Goal: Find specific page/section: Find specific page/section

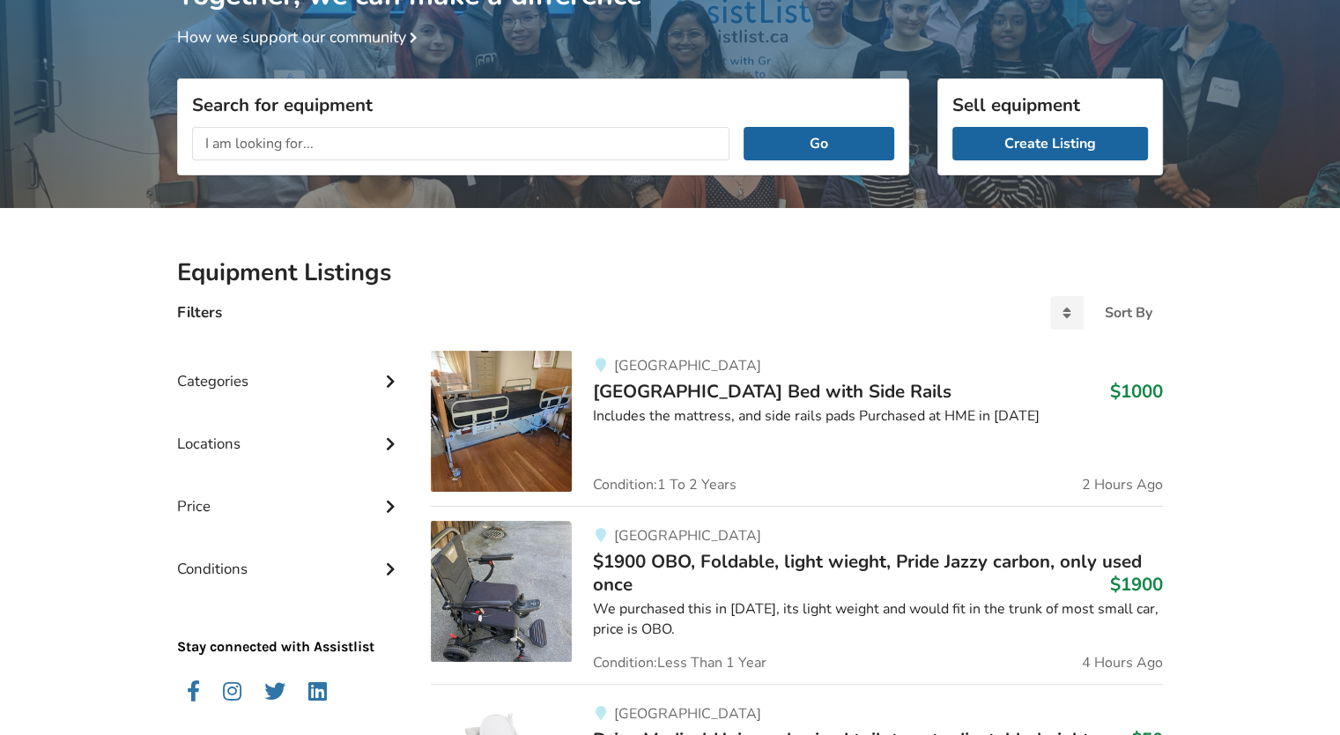
scroll to position [268, 0]
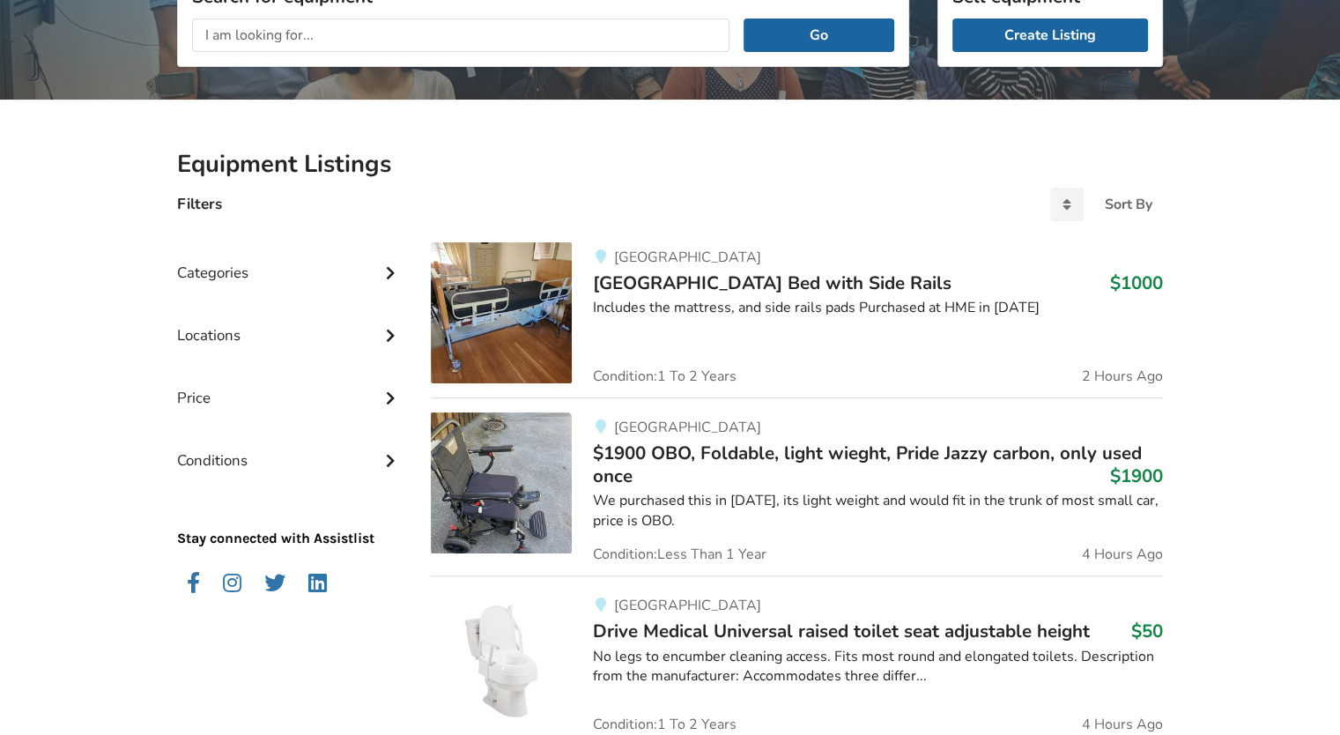
click at [366, 329] on div "Locations" at bounding box center [289, 322] width 225 height 63
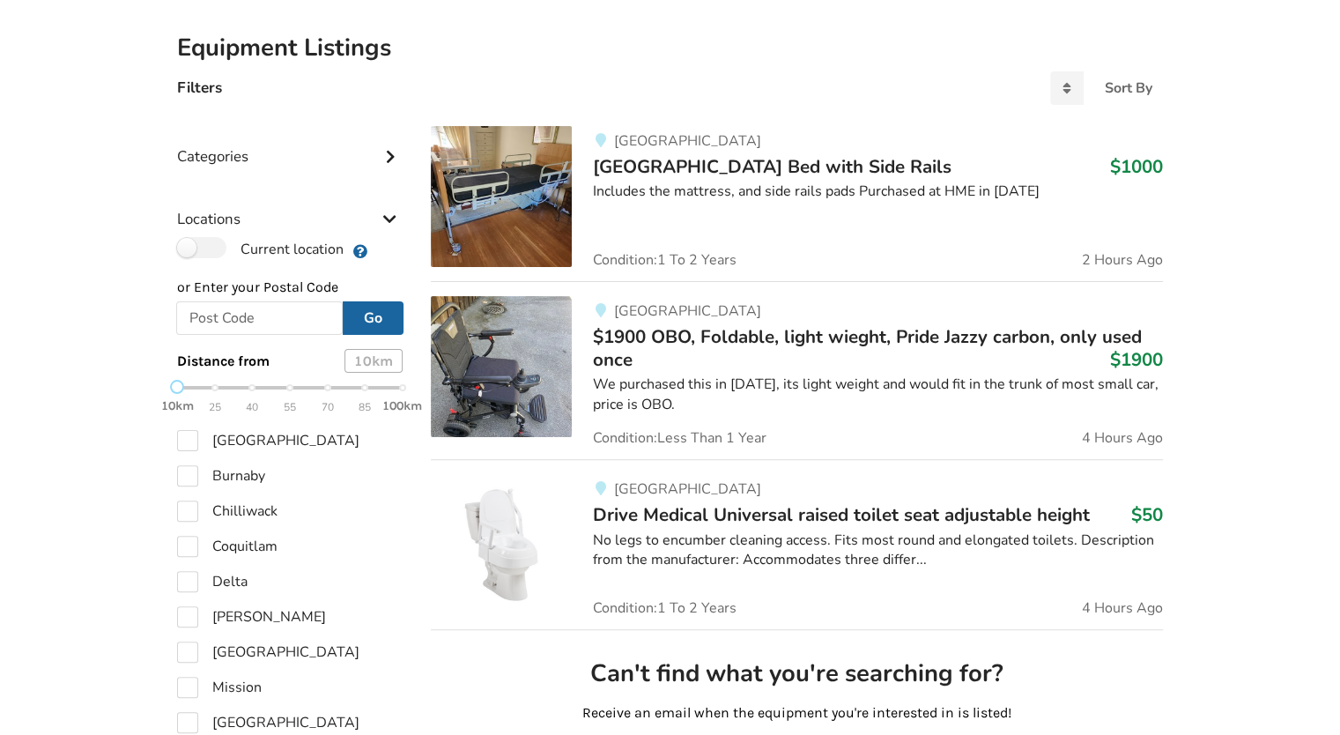
scroll to position [356, 0]
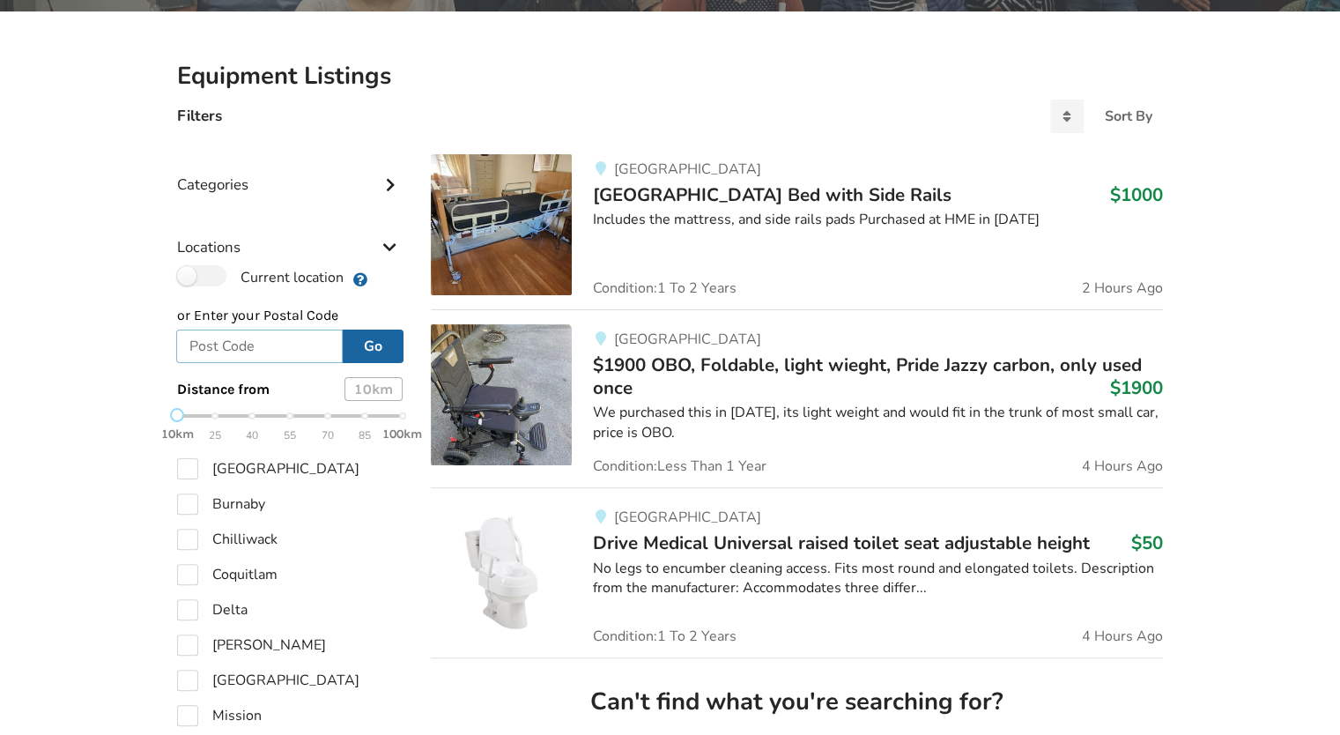
click at [247, 351] on input "text" at bounding box center [259, 345] width 166 height 33
type input "V8B 0V1"
click at [351, 355] on button "Go" at bounding box center [373, 345] width 61 height 33
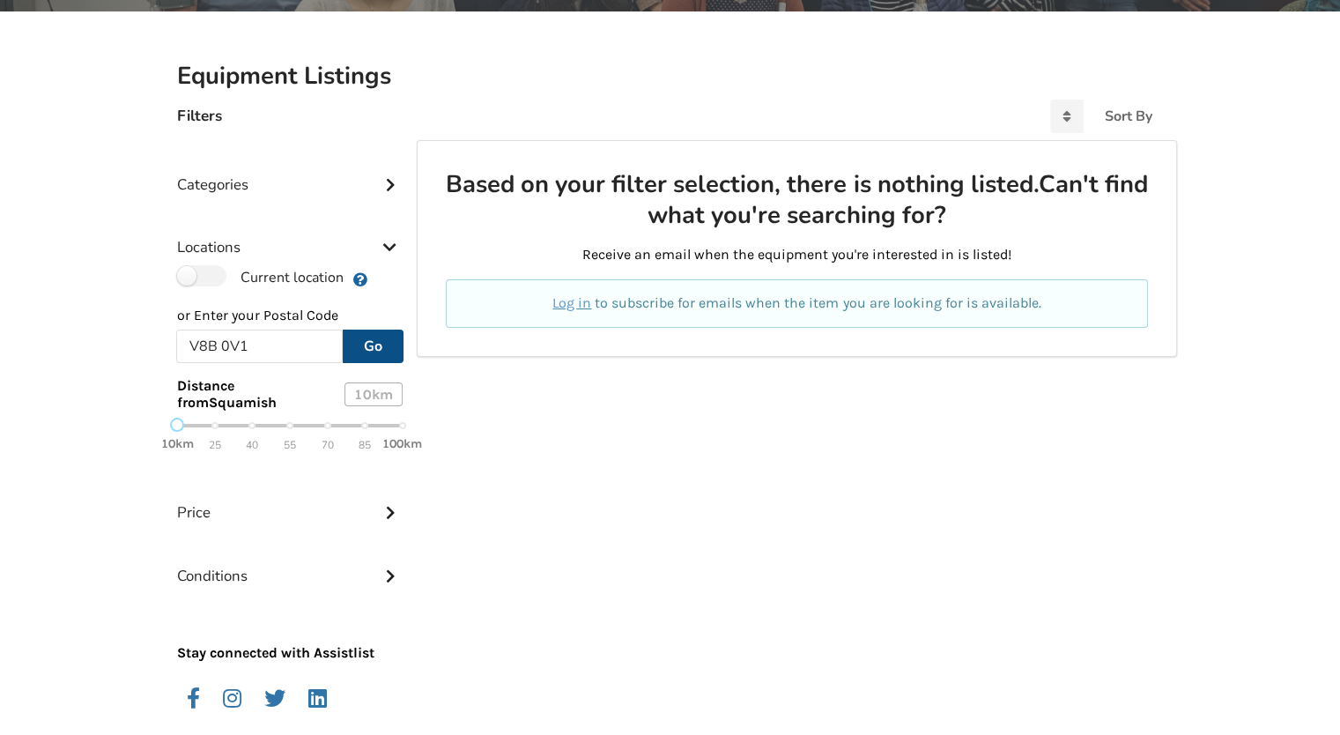
click at [209, 429] on div "10km 25 40 55 70 85 100km" at bounding box center [289, 434] width 225 height 31
click at [247, 424] on div "10km 25 40 55 70 85 100km" at bounding box center [289, 434] width 225 height 31
click at [370, 346] on button "Go" at bounding box center [373, 345] width 61 height 33
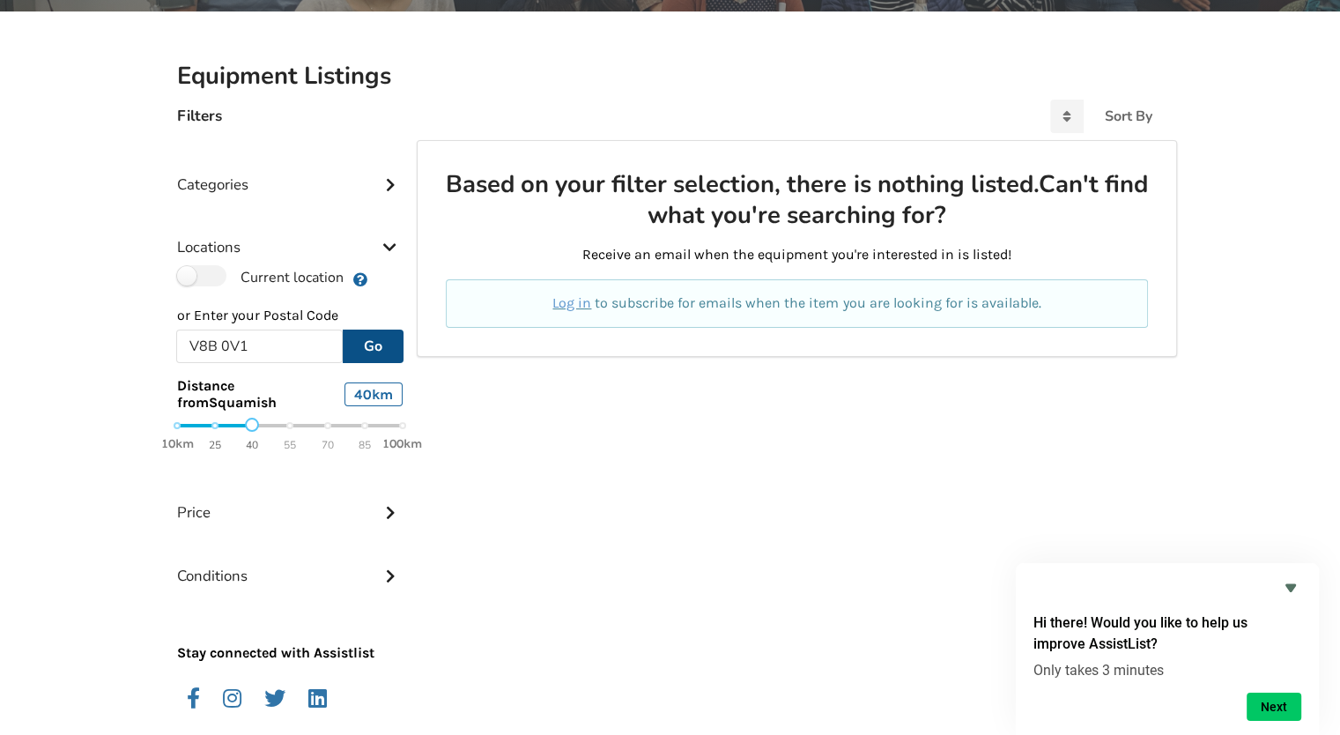
click at [289, 425] on div "10km 25 40 55 70 85 100km" at bounding box center [289, 434] width 225 height 31
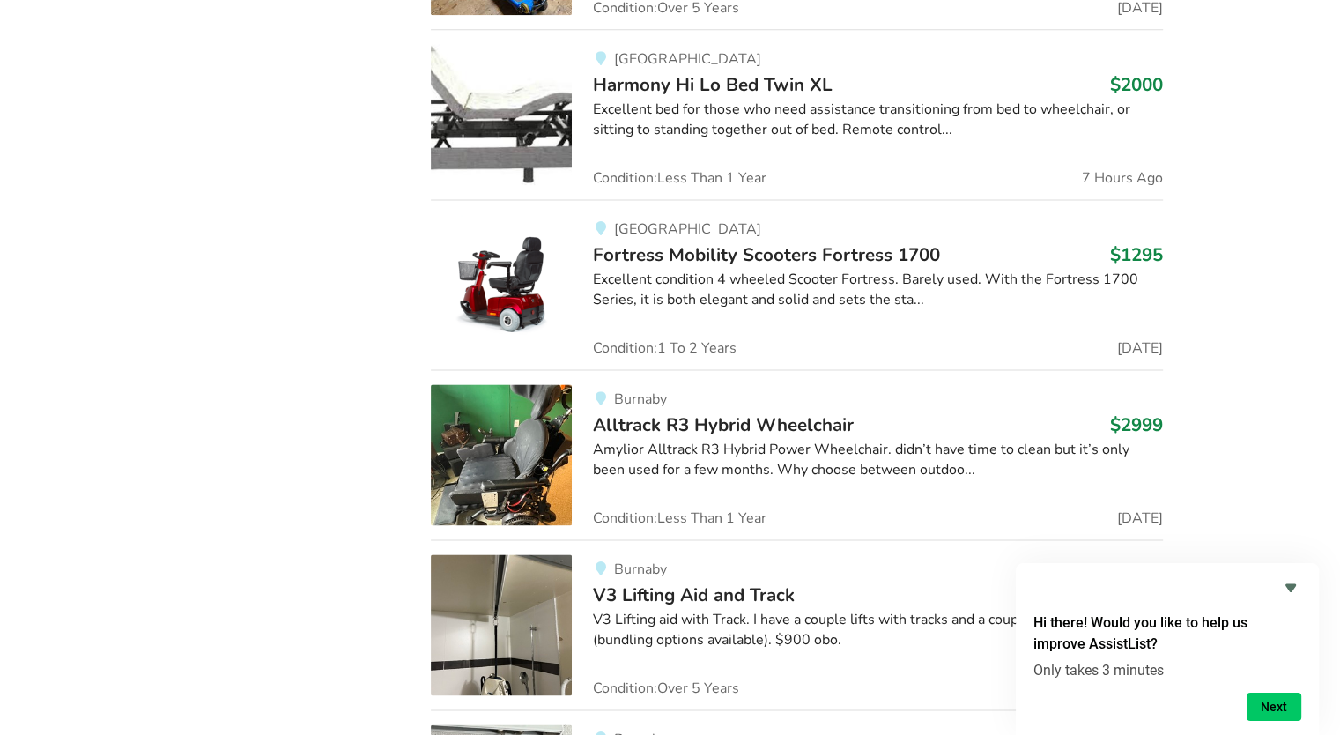
scroll to position [2470, 0]
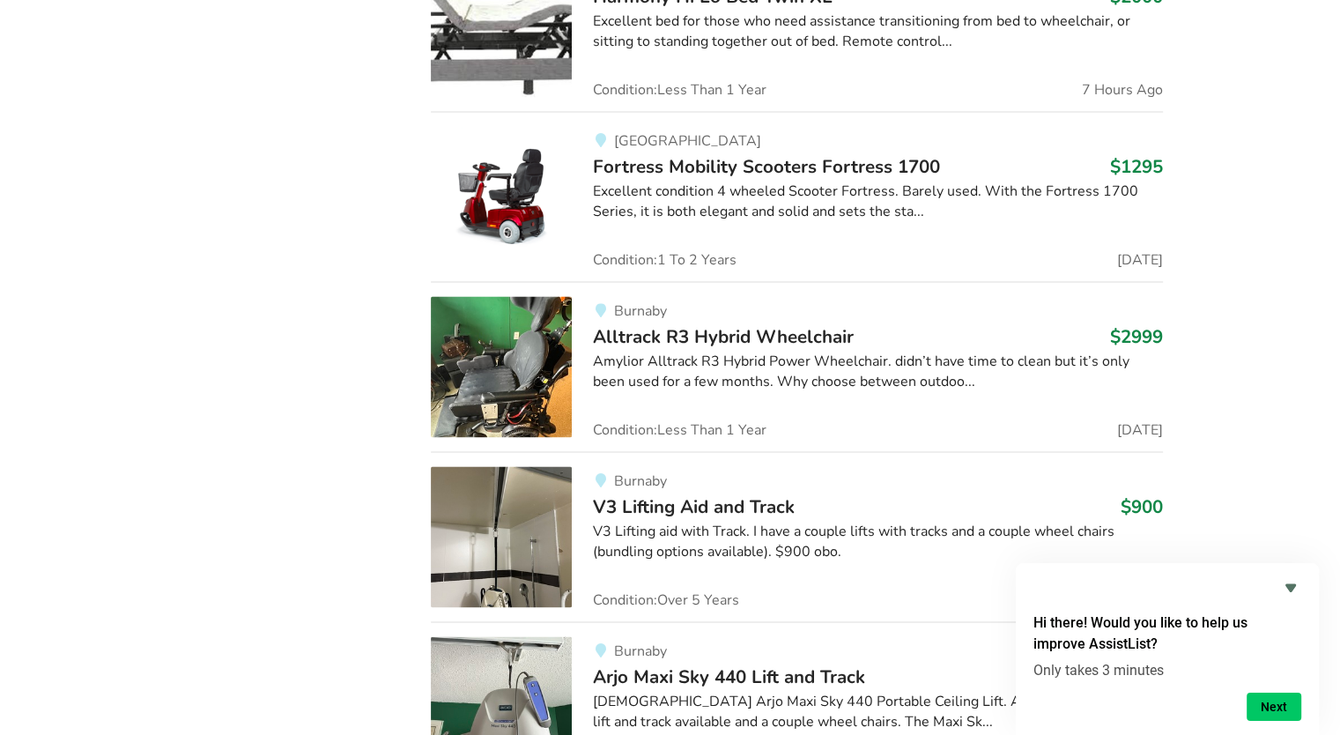
click at [543, 172] on img at bounding box center [501, 196] width 141 height 141
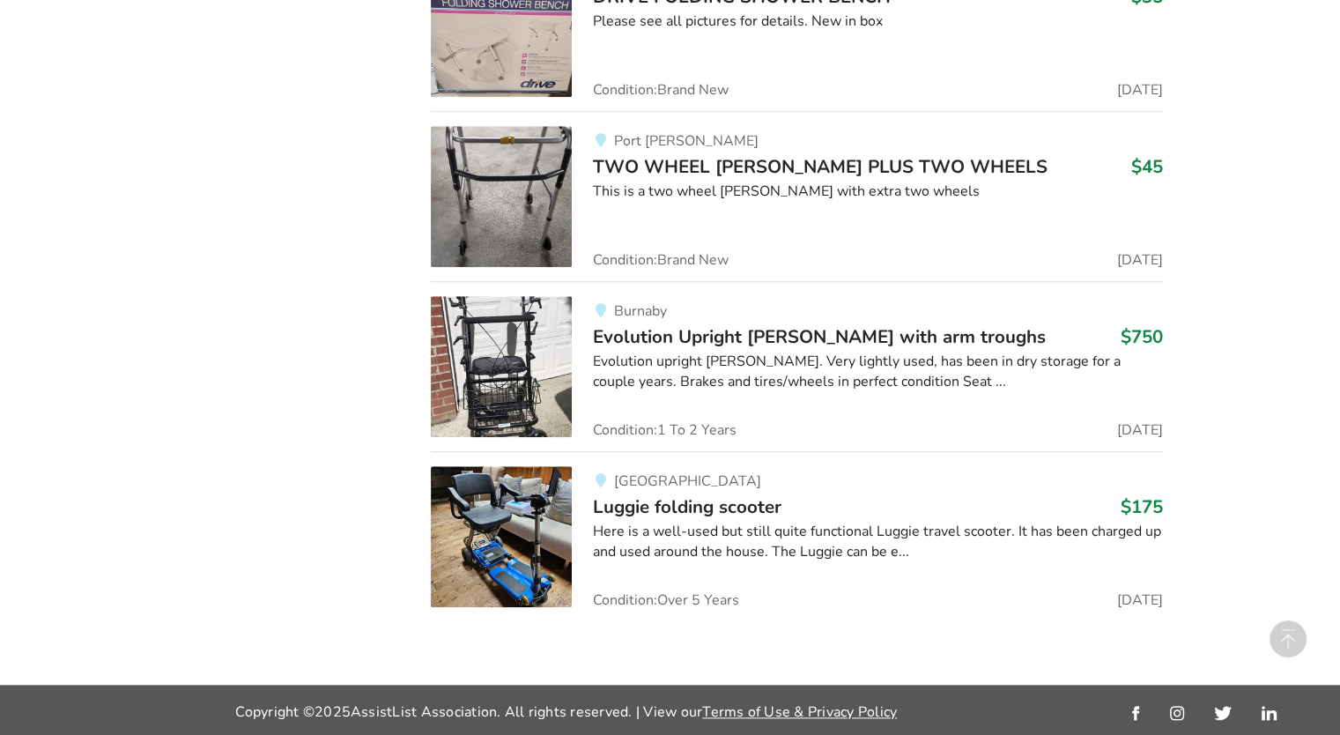
scroll to position [2470, 0]
